Goal: Task Accomplishment & Management: Manage account settings

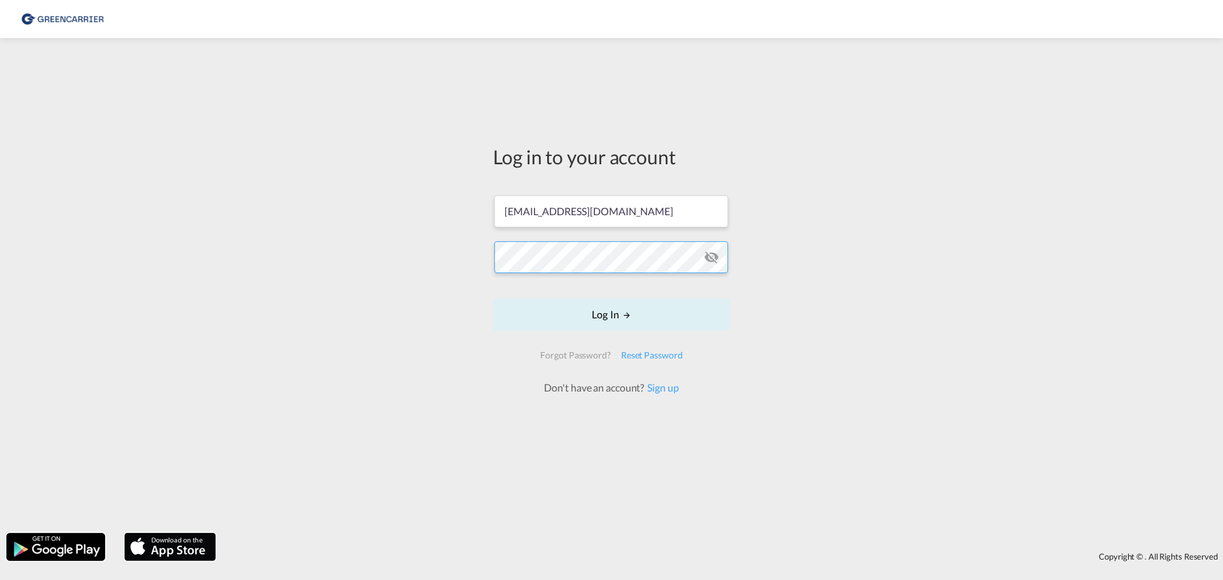
click at [493, 299] on button "Log In" at bounding box center [611, 315] width 237 height 32
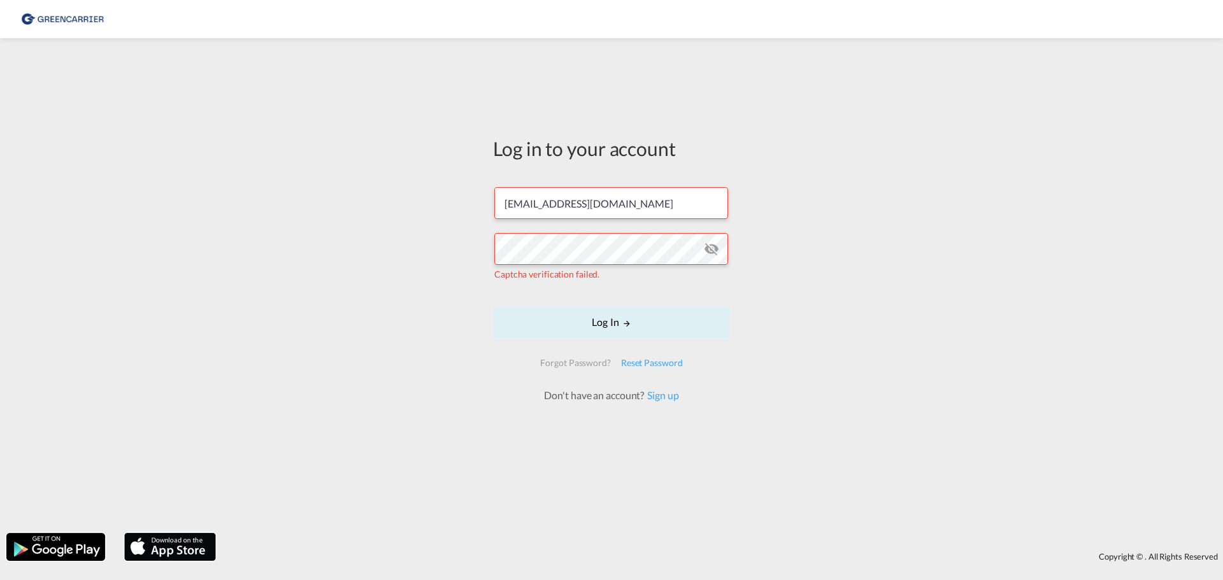
click at [479, 272] on div "Log in to your account [EMAIL_ADDRESS][DOMAIN_NAME] Captcha verification failed…" at bounding box center [611, 286] width 1223 height 482
click at [235, 252] on div "Log in to your account [EMAIL_ADDRESS][DOMAIN_NAME] Captcha verification failed…" at bounding box center [611, 286] width 1223 height 482
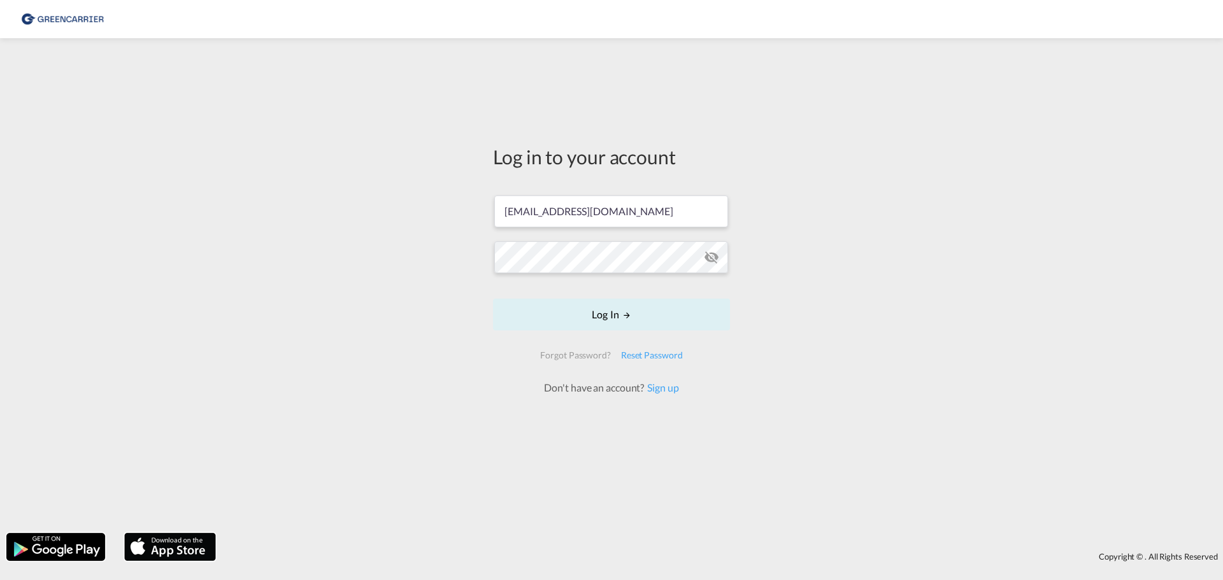
click at [708, 255] on md-icon "icon-eye-off" at bounding box center [711, 257] width 15 height 15
click at [595, 313] on button "Log In" at bounding box center [611, 315] width 237 height 32
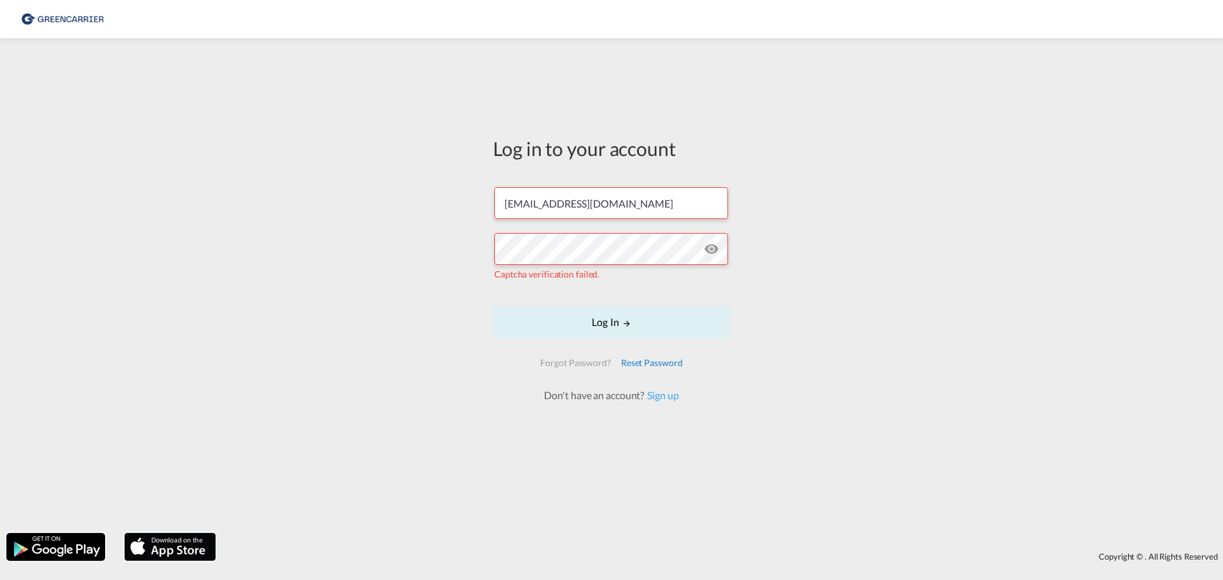
click at [644, 359] on div "Reset Password" at bounding box center [652, 362] width 72 height 23
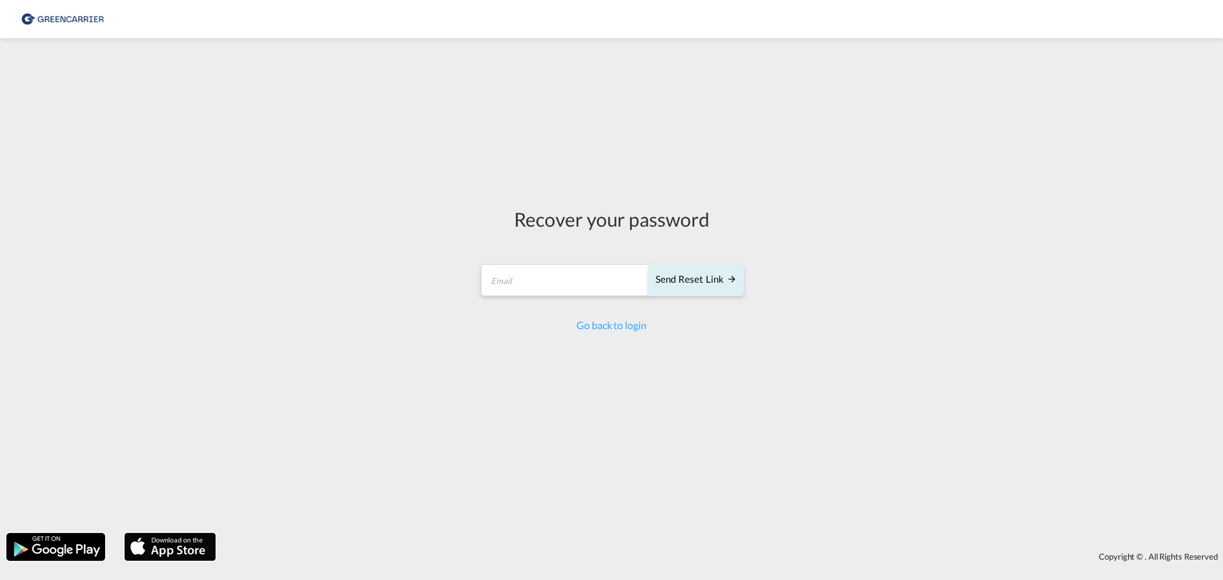
click at [573, 296] on md-input-container "Send reset link Email field is required" at bounding box center [611, 282] width 265 height 38
click at [577, 290] on input "email" at bounding box center [565, 280] width 169 height 32
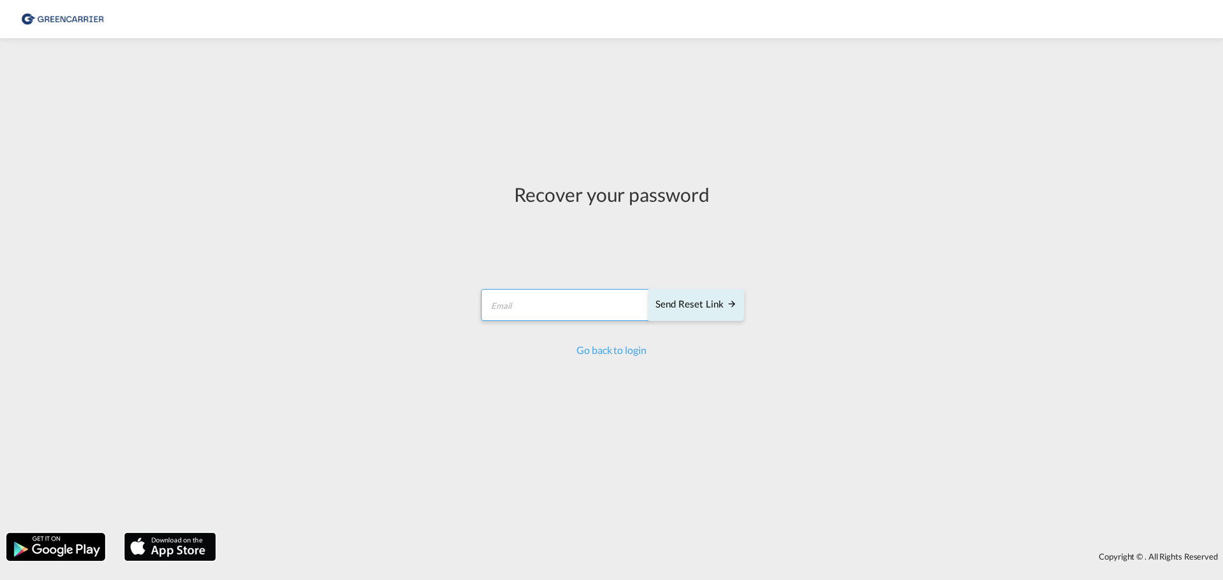
type input "[EMAIL_ADDRESS][DOMAIN_NAME]"
click at [714, 308] on div "Send reset link" at bounding box center [696, 304] width 82 height 15
